Goal: Complete application form

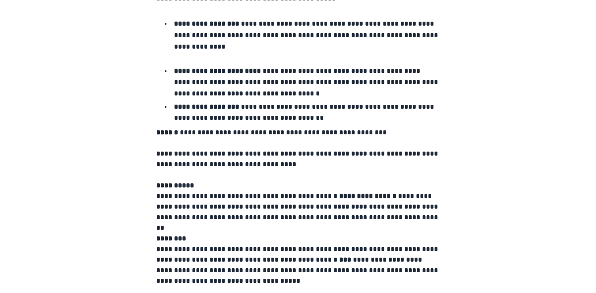
scroll to position [240, 0]
